Goal: Information Seeking & Learning: Learn about a topic

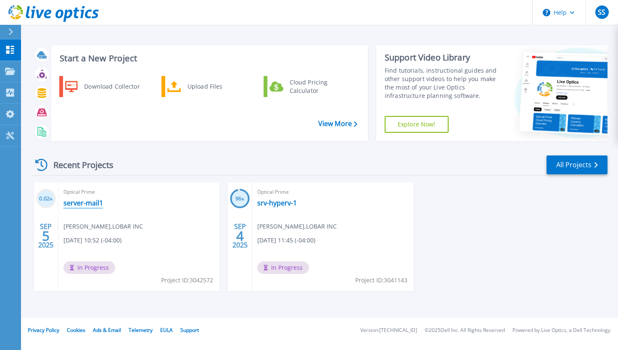
click at [76, 201] on link "server-mail1" at bounding box center [83, 203] width 40 height 8
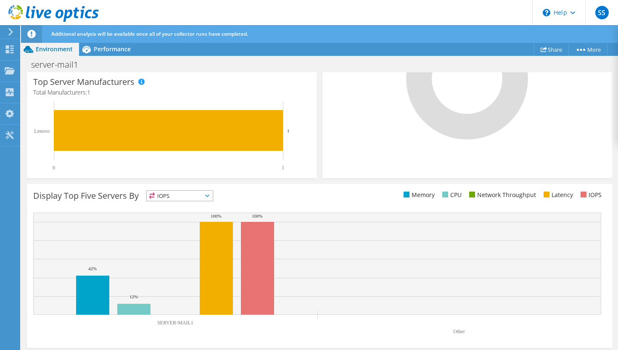
scroll to position [260, 0]
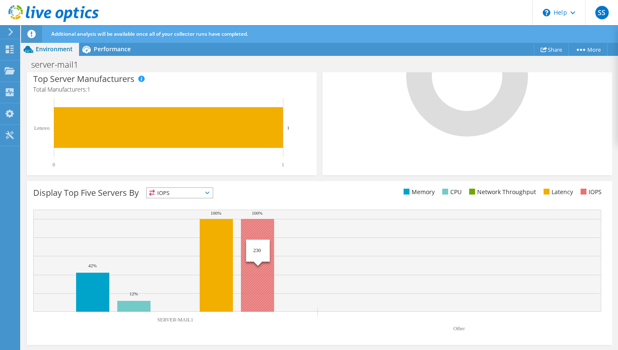
click at [257, 227] on rect at bounding box center [257, 265] width 33 height 93
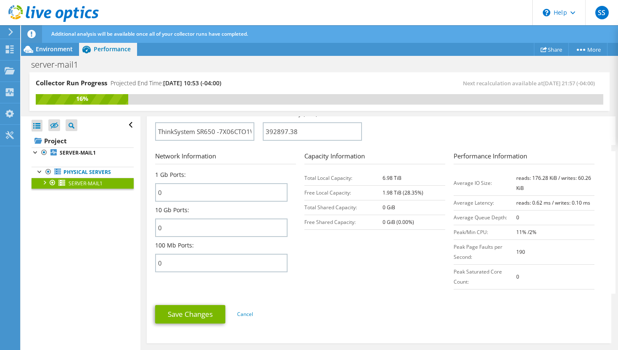
scroll to position [300, 0]
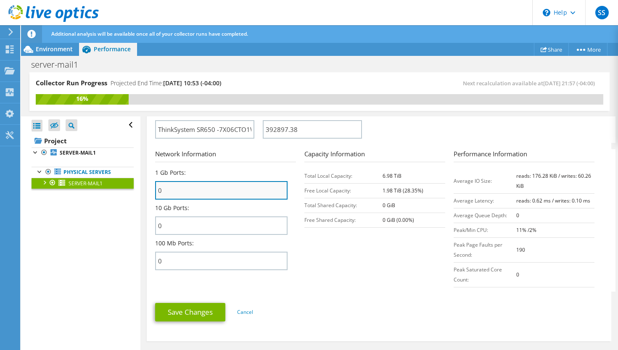
click at [196, 189] on input "0" at bounding box center [221, 190] width 132 height 19
click at [348, 254] on section "Network Information 1 Gb Ports: 0 10 Gb Ports: 0 100 Mb Ports: 0 Capacity Infor…" at bounding box center [381, 220] width 452 height 143
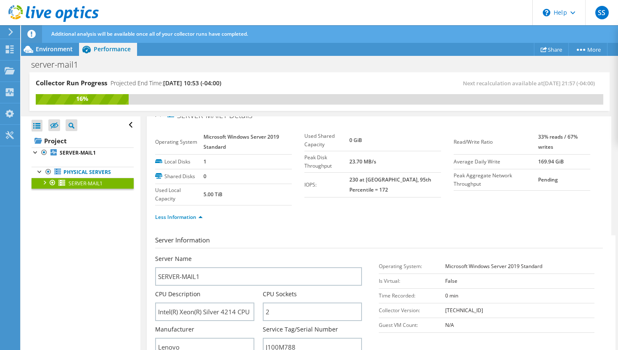
scroll to position [0, 0]
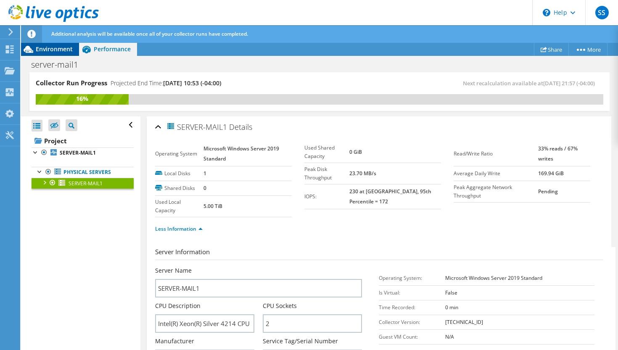
click at [49, 48] on span "Environment" at bounding box center [54, 49] width 37 height 8
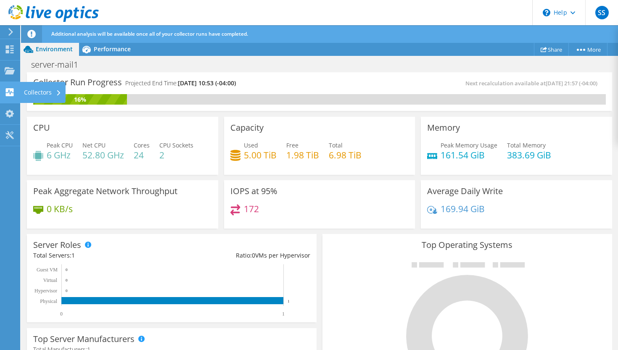
click at [7, 93] on icon at bounding box center [10, 92] width 10 height 8
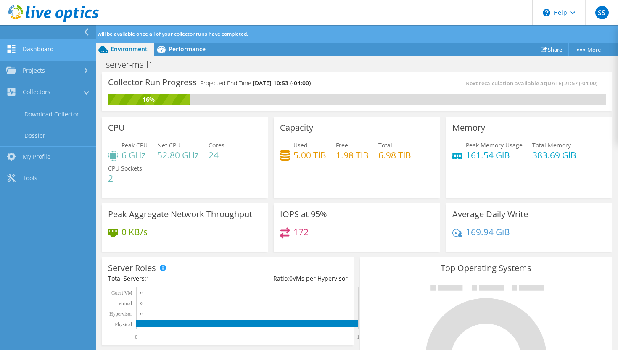
click at [14, 46] on use at bounding box center [12, 49] width 8 height 8
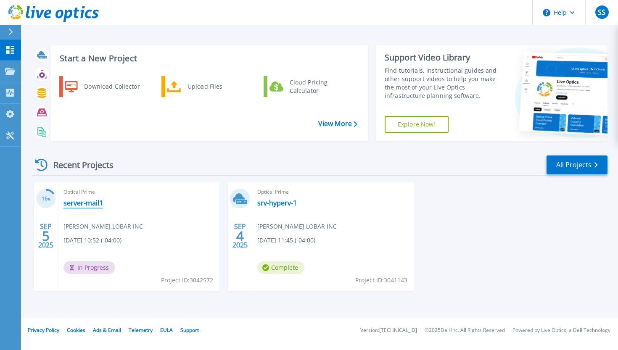
click at [74, 204] on link "server-mail1" at bounding box center [83, 203] width 40 height 8
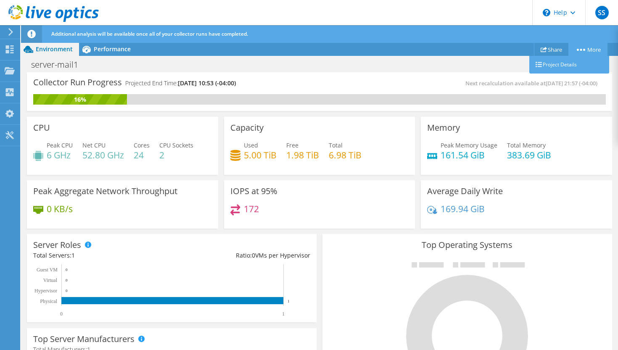
click at [582, 48] on link "More" at bounding box center [588, 49] width 39 height 13
click at [563, 62] on link "Project Details" at bounding box center [569, 65] width 80 height 18
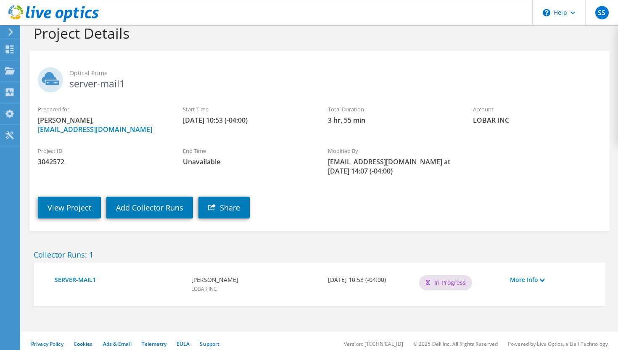
scroll to position [21, 0]
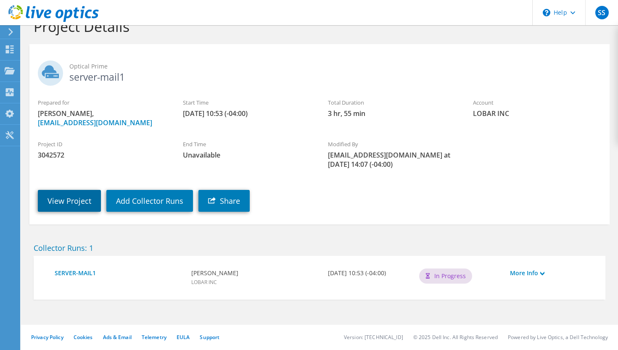
click at [72, 199] on link "View Project" at bounding box center [69, 201] width 63 height 22
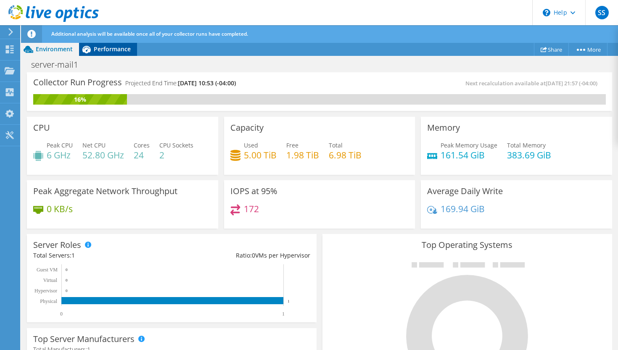
click at [96, 53] on span "Performance" at bounding box center [112, 49] width 37 height 8
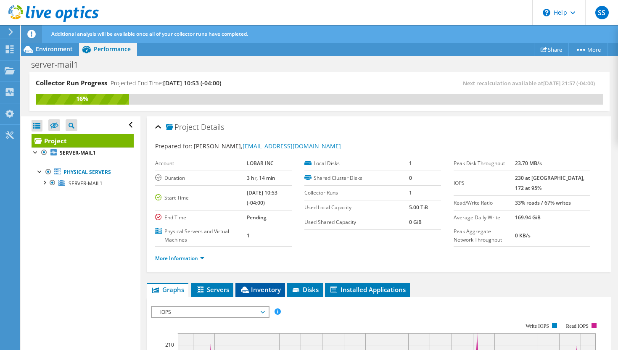
click at [261, 294] on span "Inventory" at bounding box center [260, 290] width 41 height 8
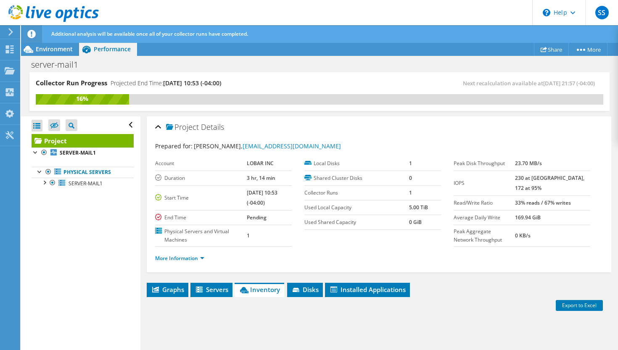
scroll to position [167, 0]
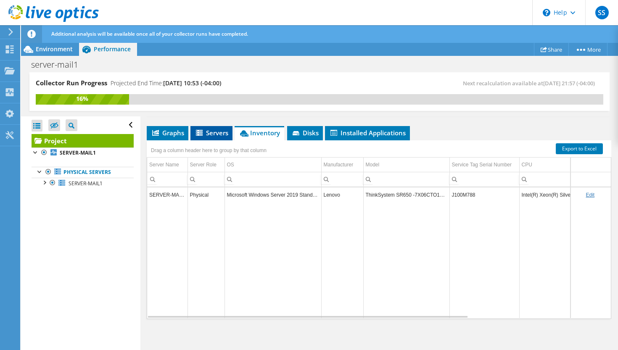
click at [213, 132] on span "Servers" at bounding box center [212, 133] width 34 height 8
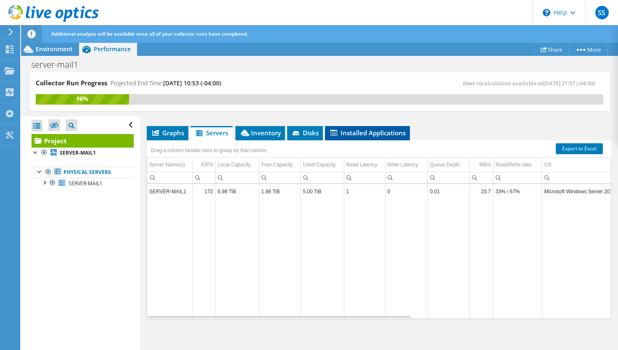
click at [357, 132] on span "Installed Applications" at bounding box center [367, 133] width 77 height 8
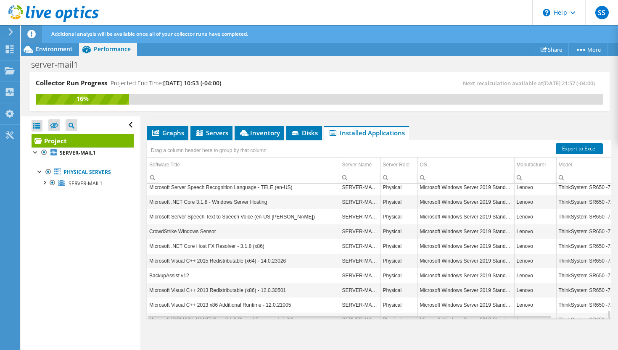
scroll to position [2283, 0]
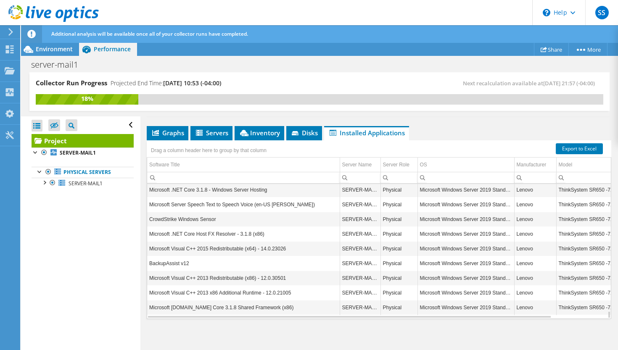
click at [238, 221] on td "CrowdStrike Windows Sensor" at bounding box center [243, 219] width 193 height 15
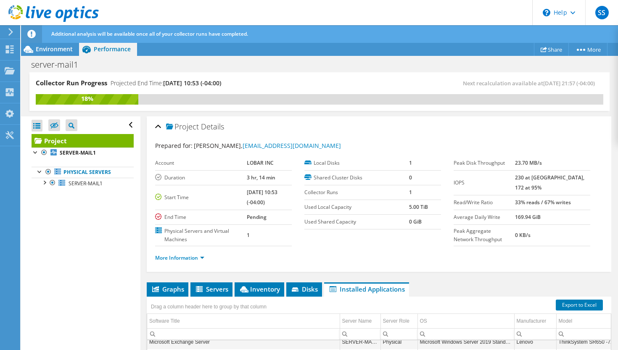
scroll to position [0, 0]
